Goal: Obtain resource: Download file/media

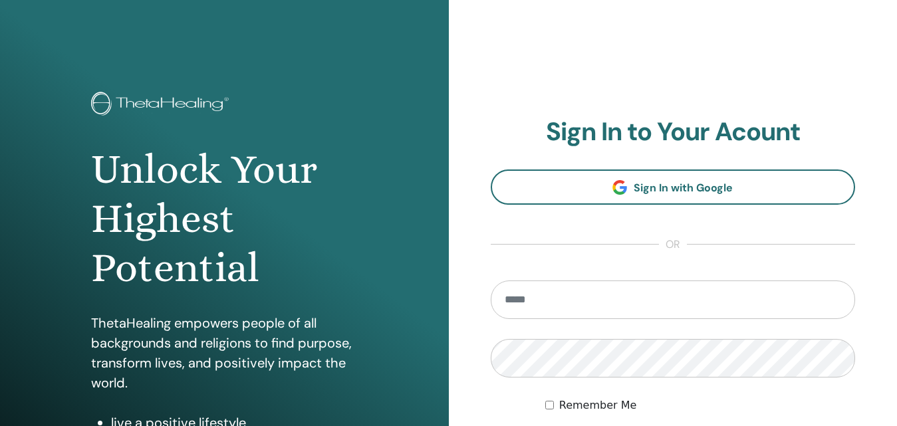
scroll to position [66, 0]
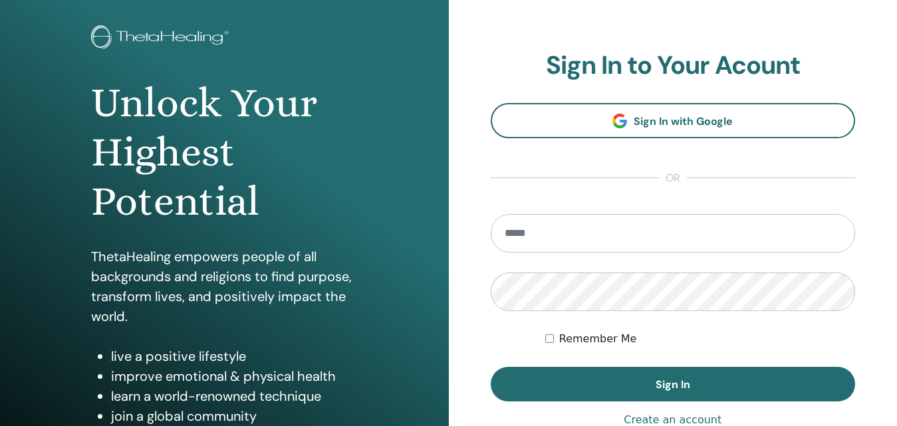
click at [592, 234] on input "email" at bounding box center [673, 233] width 365 height 39
type input "**********"
click at [542, 338] on form "**********" at bounding box center [673, 307] width 365 height 187
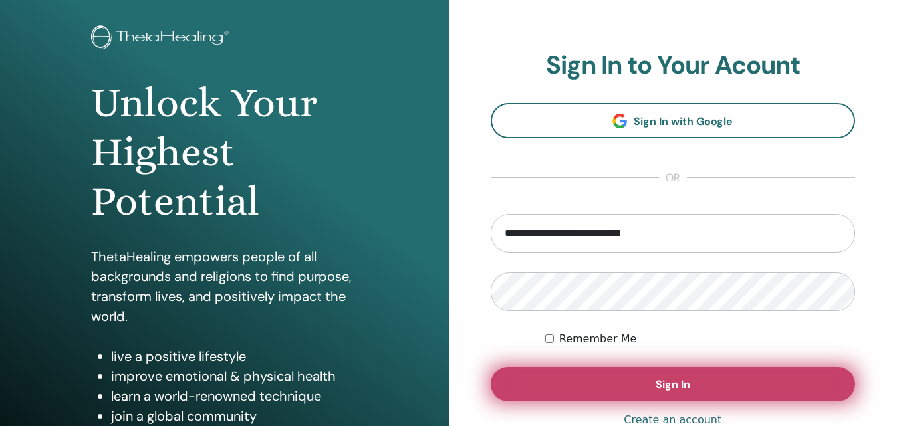
click at [679, 389] on span "Sign In" at bounding box center [672, 385] width 35 height 14
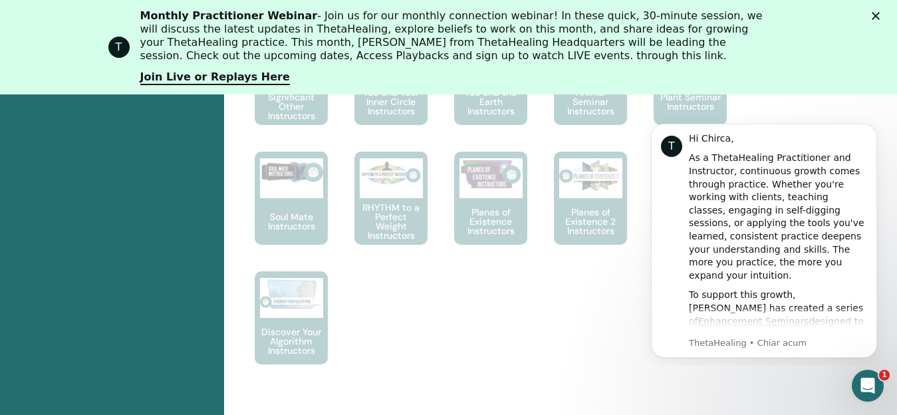
scroll to position [1053, 0]
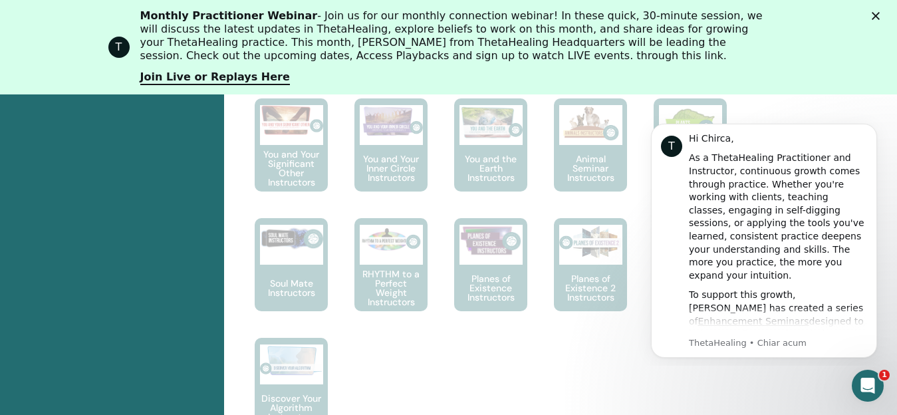
click at [879, 15] on icon "Închidere" at bounding box center [875, 16] width 8 height 8
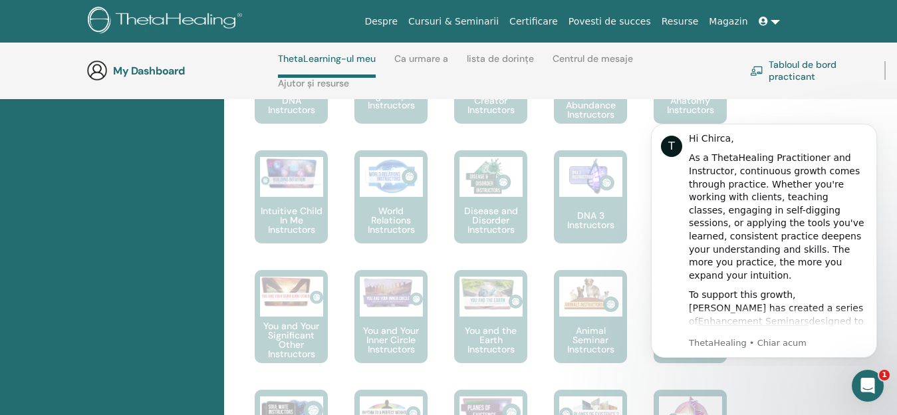
scroll to position [588, 0]
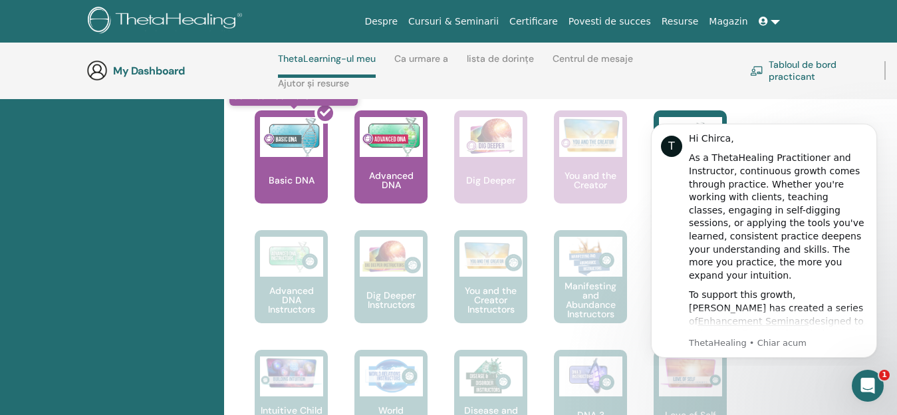
click at [284, 157] on div at bounding box center [299, 162] width 73 height 120
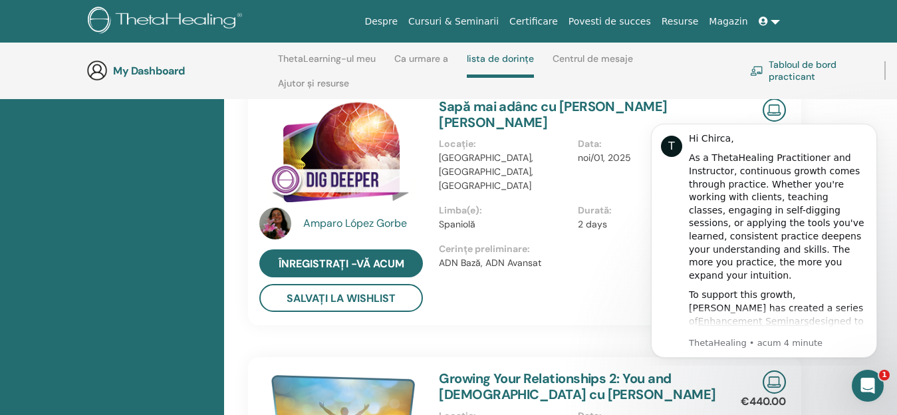
scroll to position [588, 0]
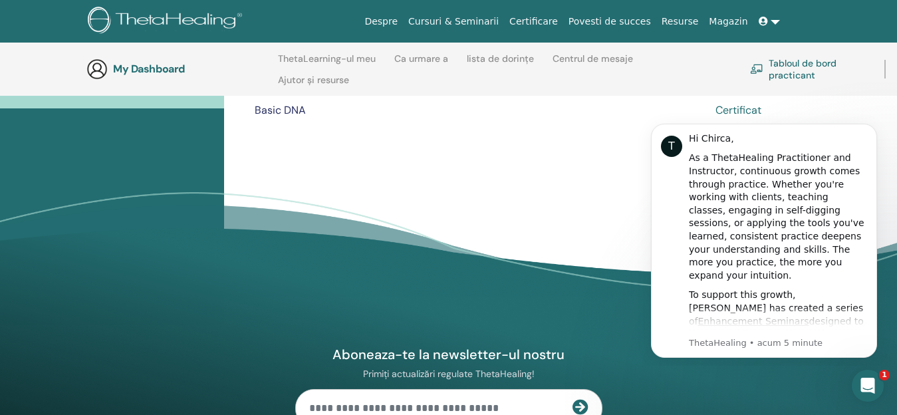
scroll to position [186, 0]
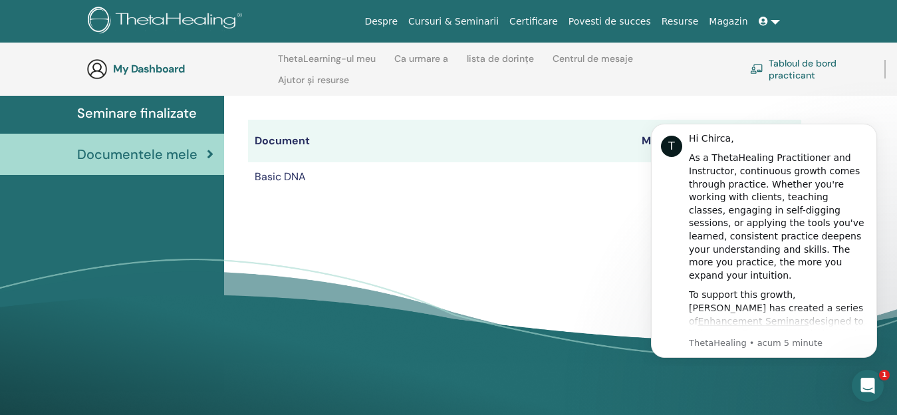
click at [288, 171] on td "Basic DNA" at bounding box center [441, 176] width 387 height 29
click at [187, 154] on span "Documentele mele" at bounding box center [137, 154] width 120 height 20
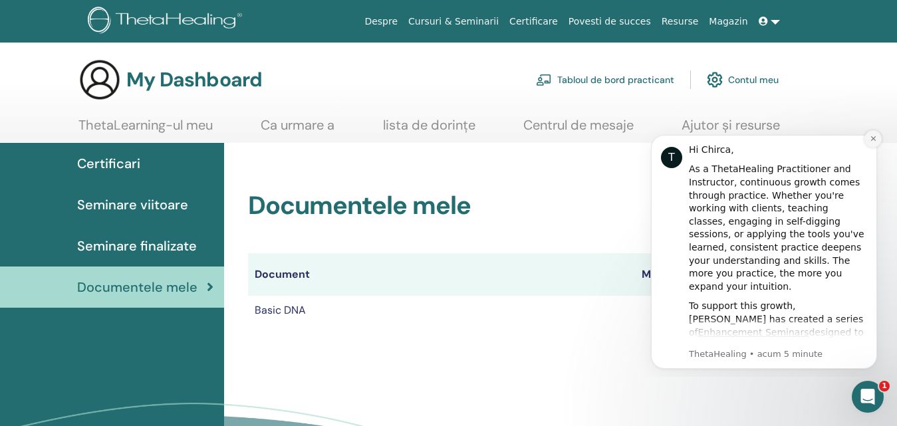
click at [873, 137] on icon "Dismiss notification" at bounding box center [872, 138] width 7 height 7
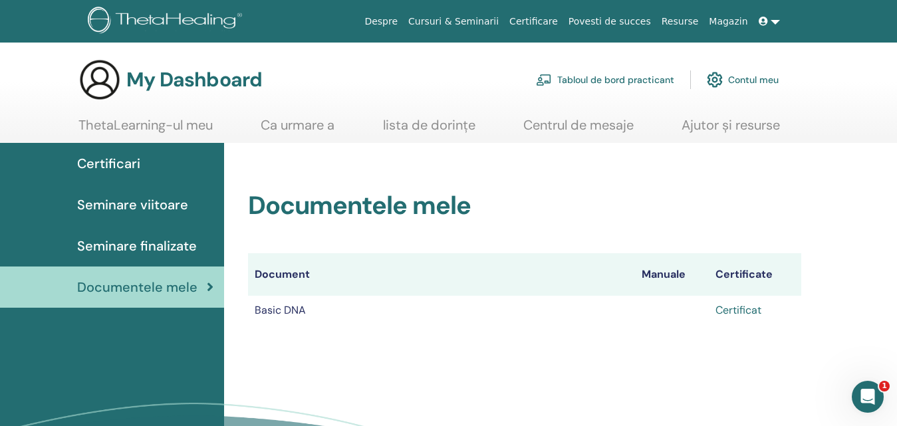
click at [740, 311] on link "Certificat" at bounding box center [738, 310] width 46 height 14
